Goal: Find specific page/section: Find specific page/section

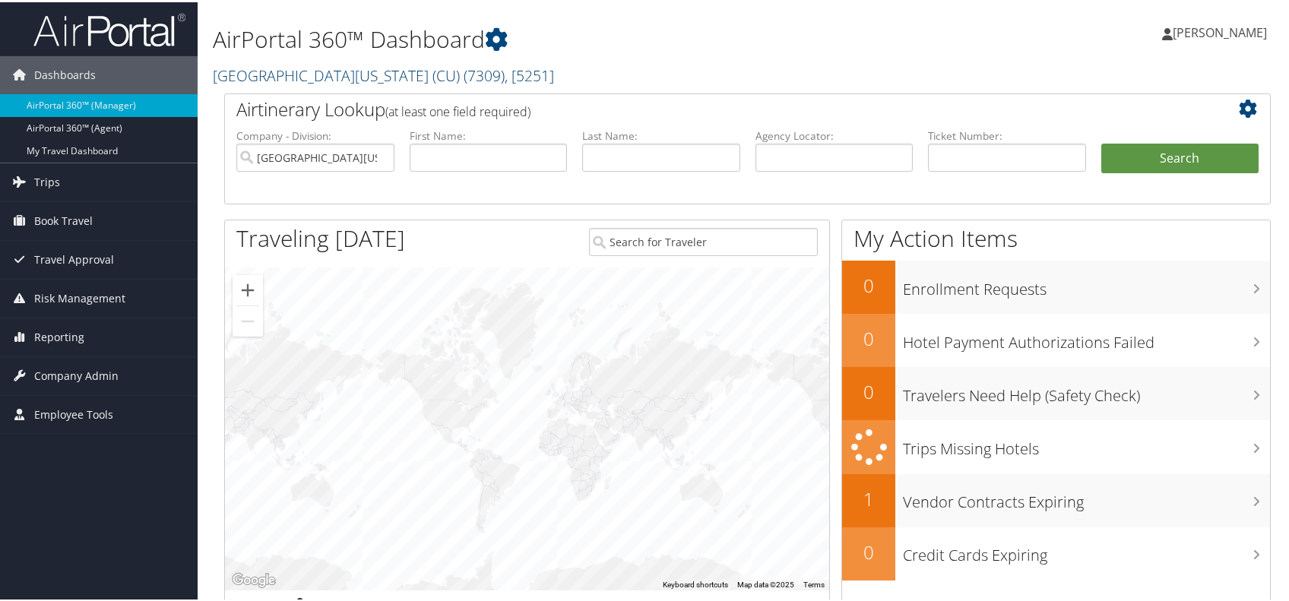
click at [235, 84] on link "University of Colorado (CU) ( 7309 ) , [ 5251 ]" at bounding box center [383, 73] width 341 height 21
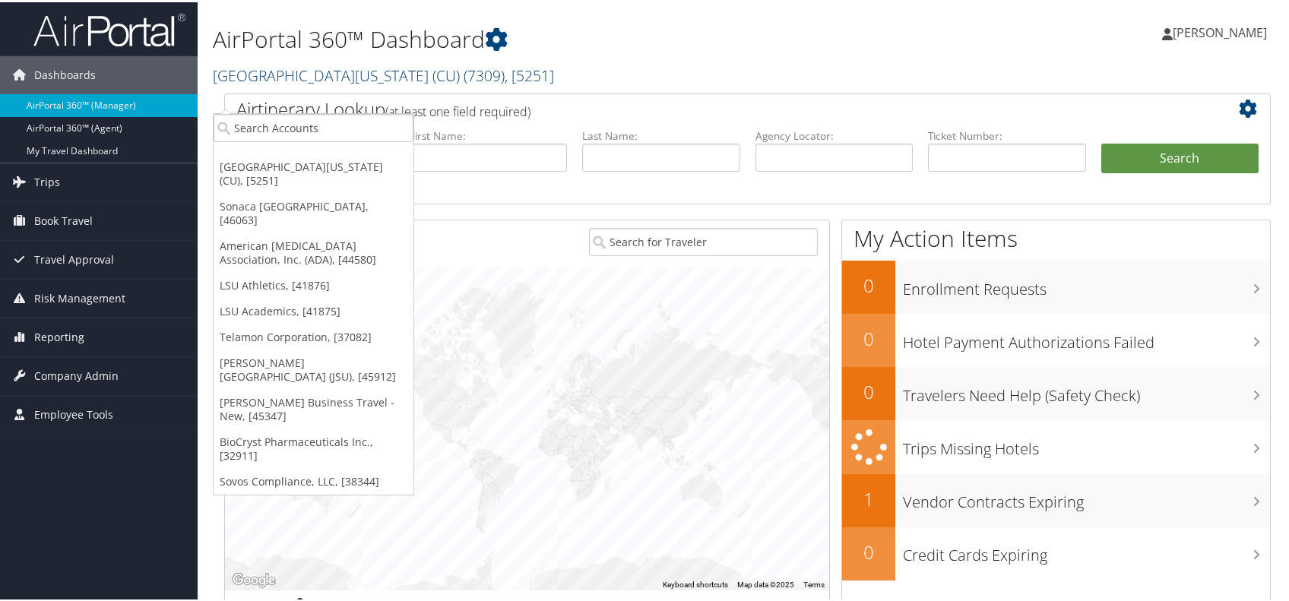
scroll to position [91, 0]
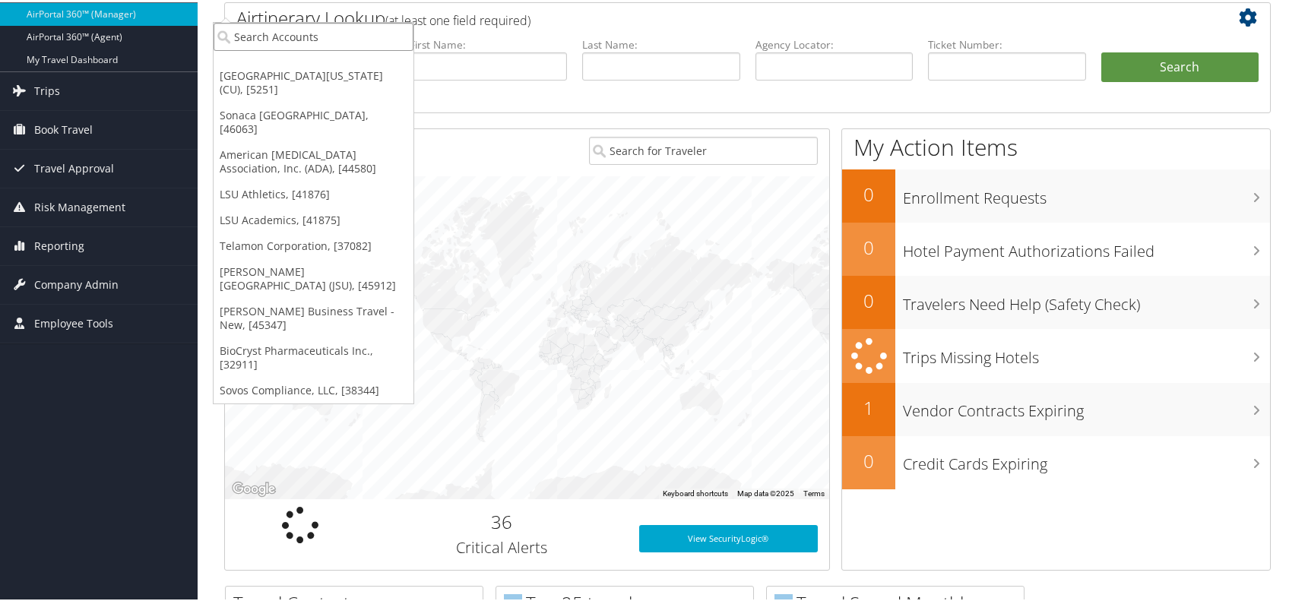
click at [261, 44] on input "search" at bounding box center [314, 35] width 200 height 28
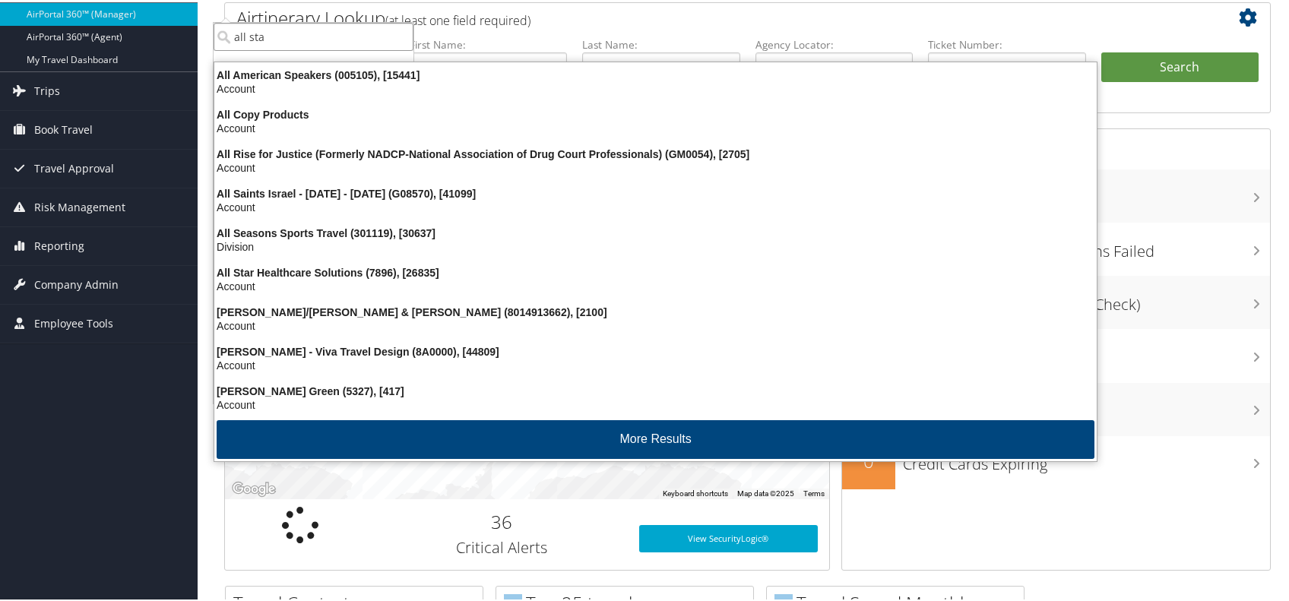
type input "all star"
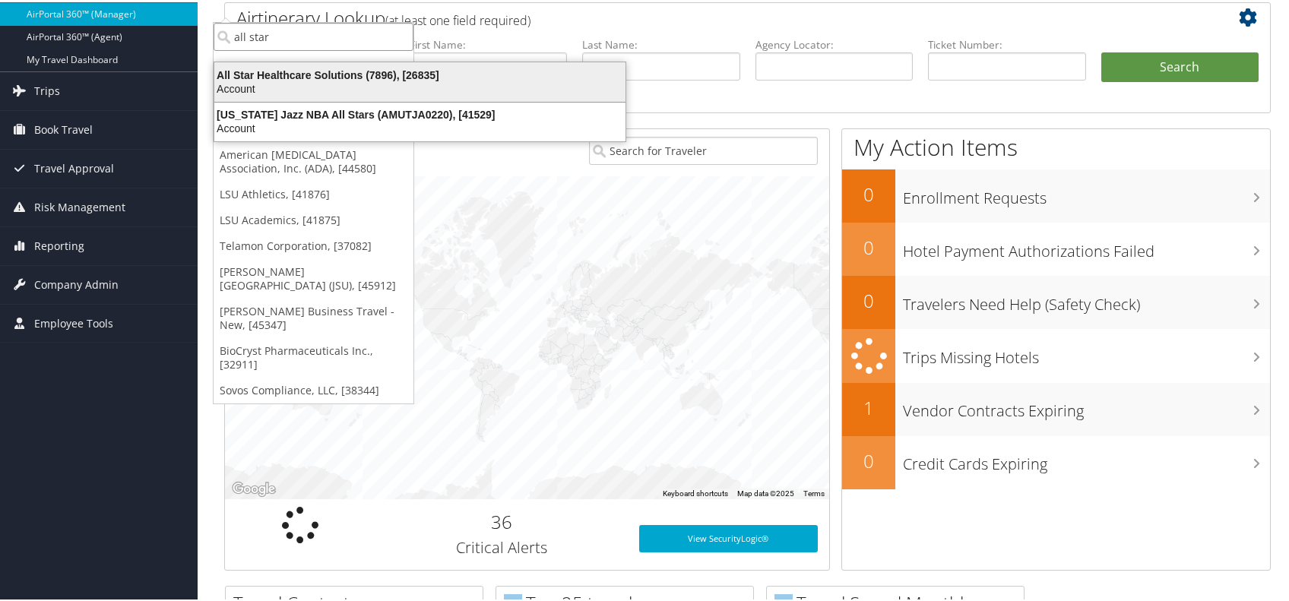
click at [274, 74] on div "All Star Healthcare Solutions (7896), [26835]" at bounding box center [419, 73] width 429 height 14
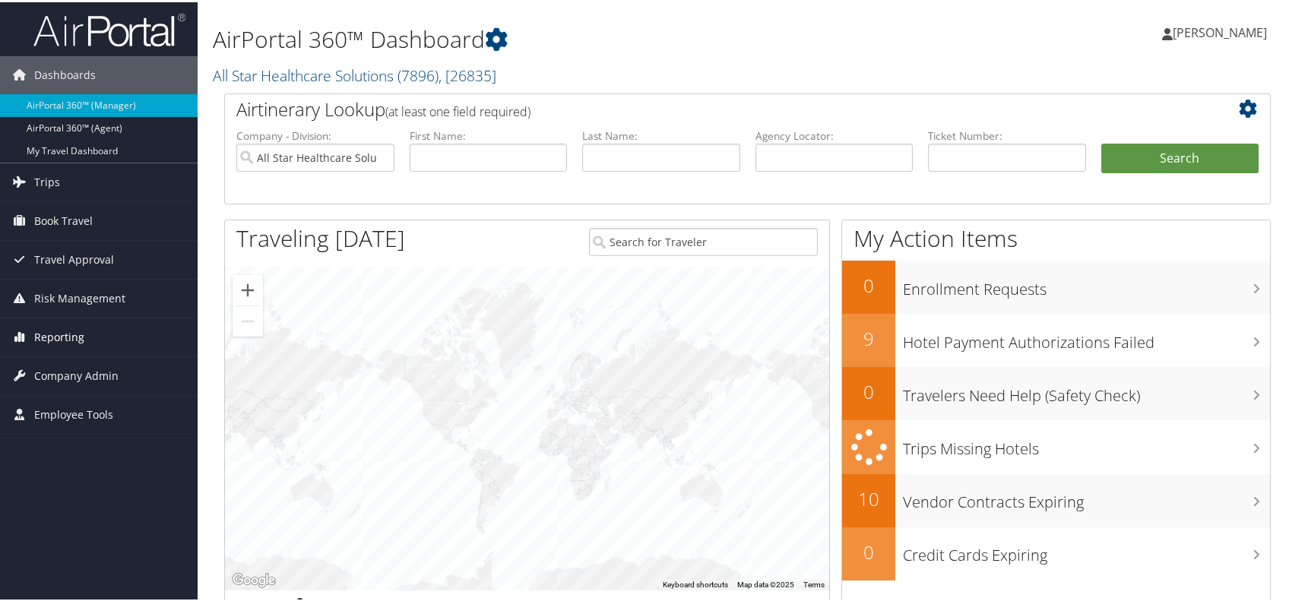
click at [68, 334] on span "Reporting" at bounding box center [59, 335] width 50 height 38
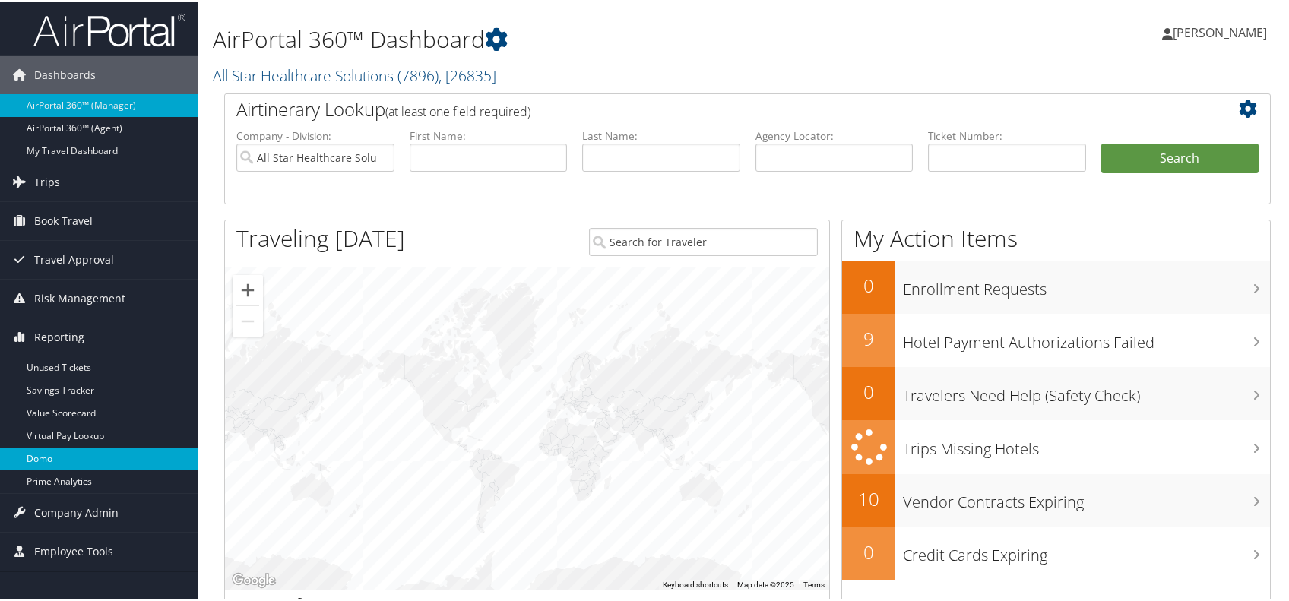
click at [59, 457] on link "Domo" at bounding box center [99, 456] width 198 height 23
